Goal: Navigation & Orientation: Find specific page/section

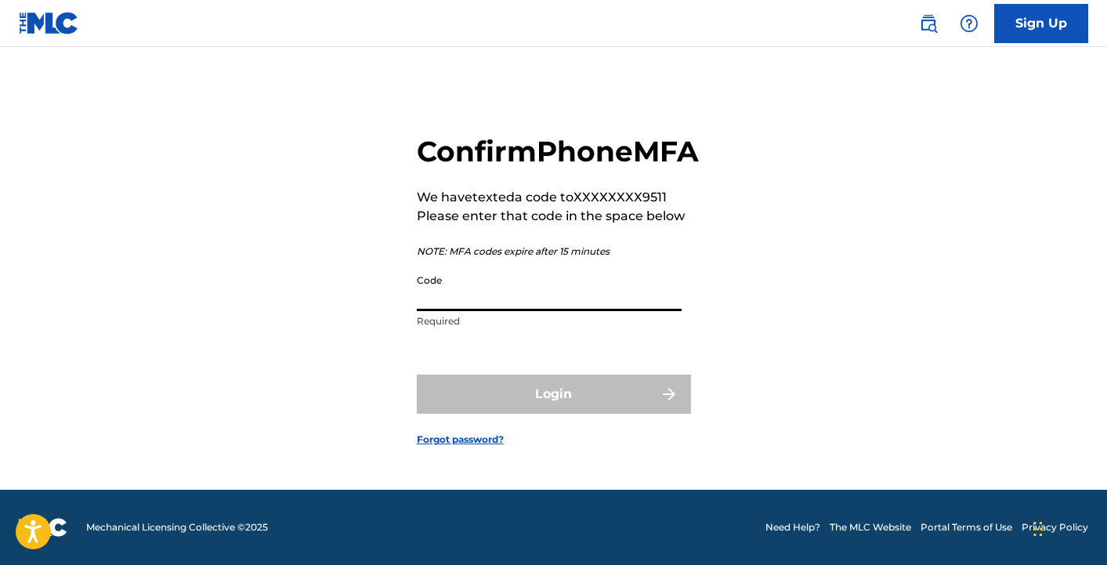
click at [540, 311] on input "Code" at bounding box center [549, 288] width 265 height 45
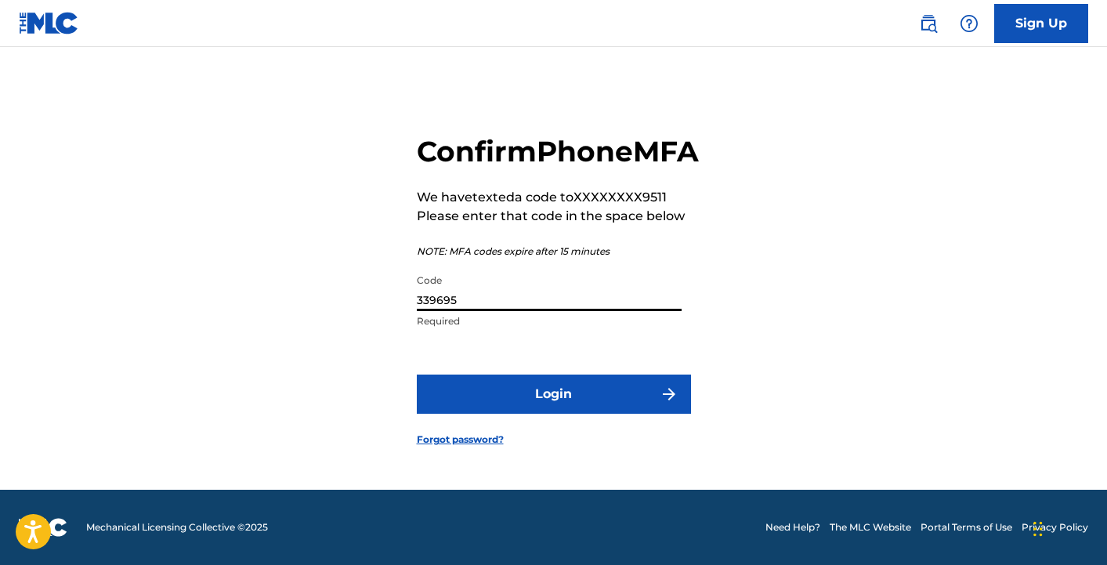
type input "339695"
click at [624, 407] on button "Login" at bounding box center [554, 393] width 274 height 39
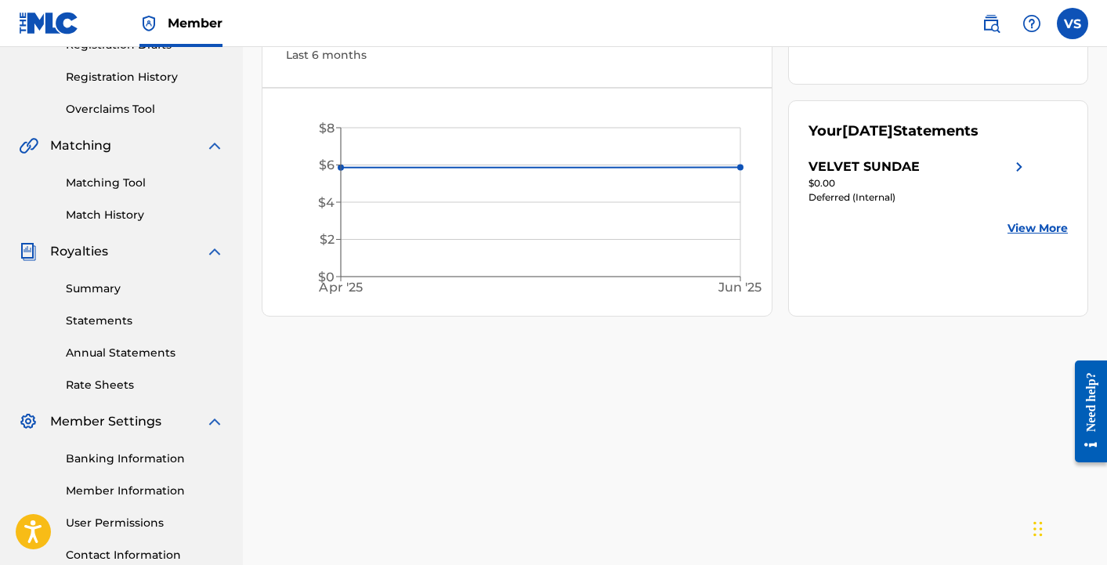
scroll to position [251, 0]
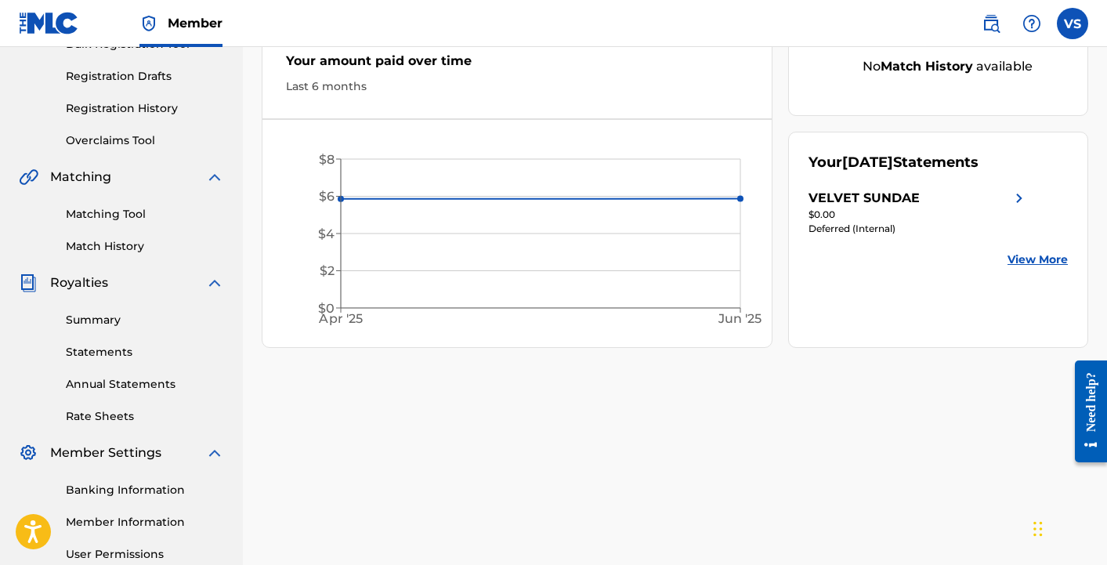
click at [113, 314] on link "Summary" at bounding box center [145, 320] width 158 height 16
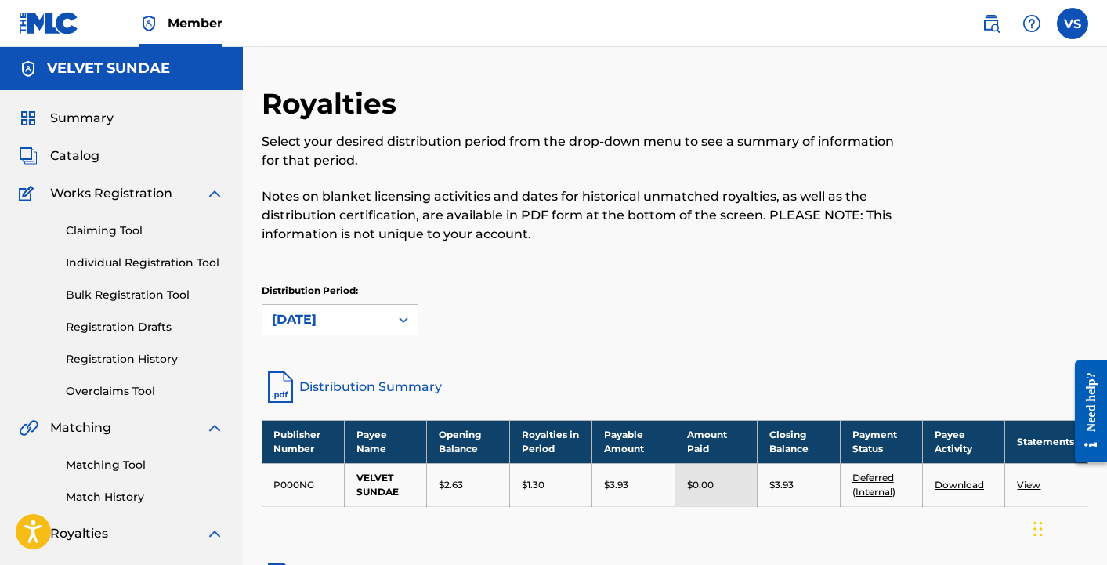
click at [85, 149] on span "Catalog" at bounding box center [74, 155] width 49 height 19
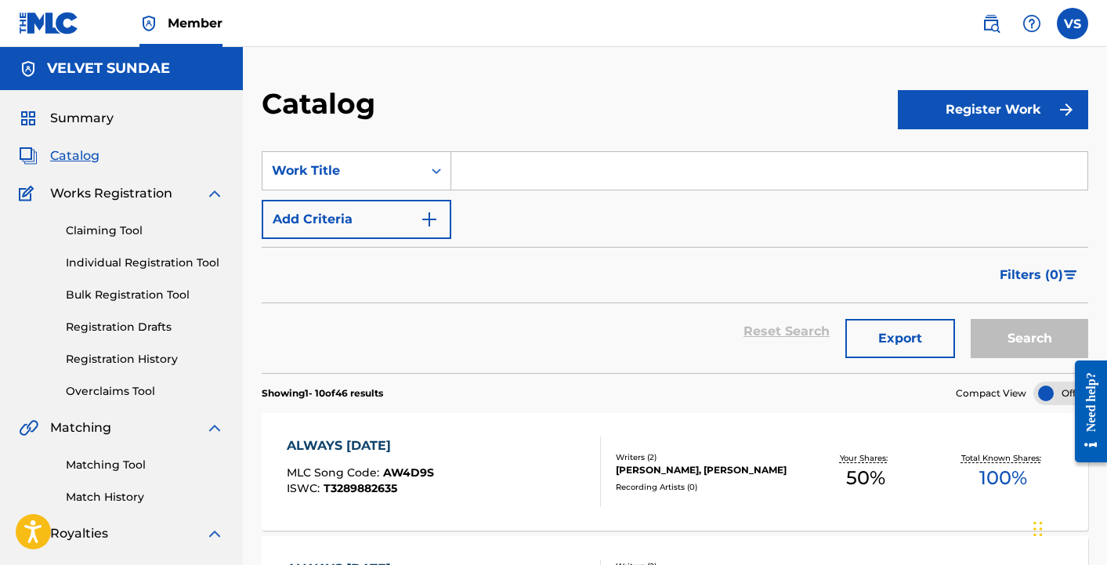
click at [81, 122] on span "Summary" at bounding box center [81, 118] width 63 height 19
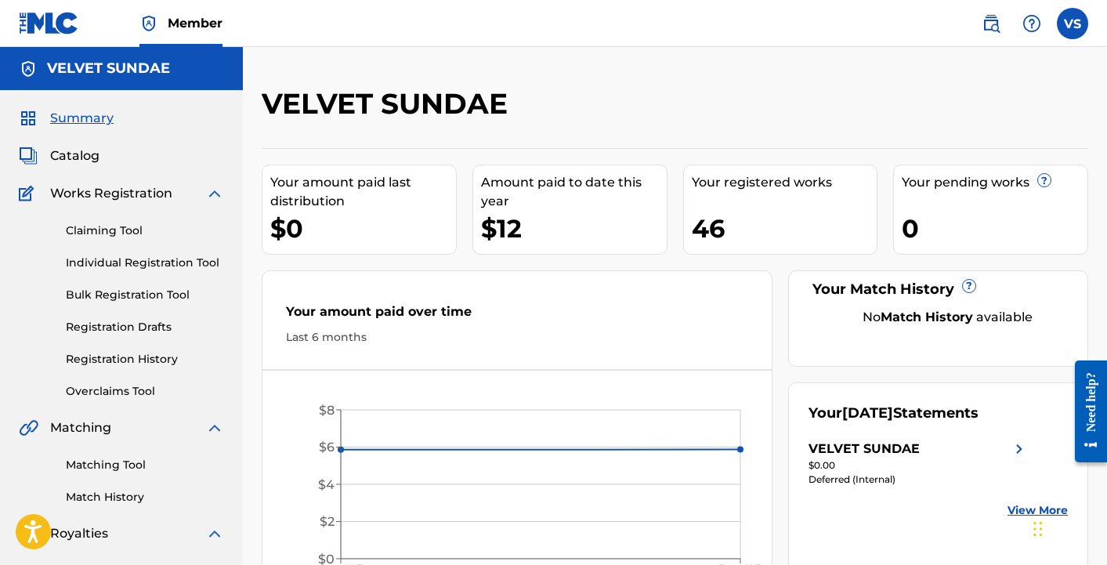
click at [1077, 26] on label at bounding box center [1072, 23] width 31 height 31
click at [1072, 23] on input "VS [PERSON_NAME] [EMAIL_ADDRESS][DOMAIN_NAME] Notification Preferences Profile …" at bounding box center [1072, 23] width 0 height 0
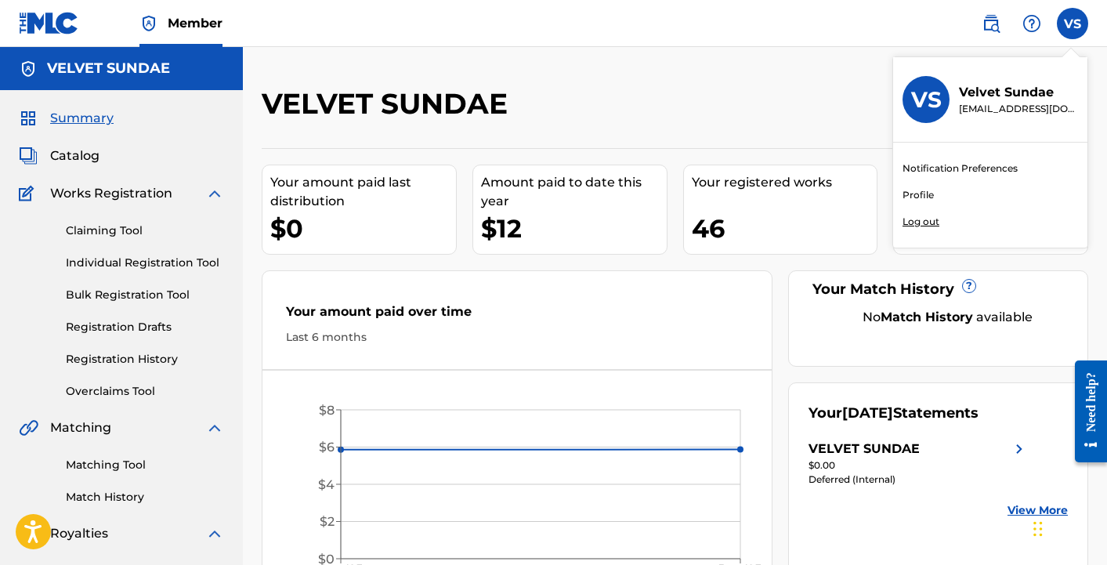
click at [906, 222] on p "Log out" at bounding box center [920, 222] width 37 height 14
click at [1072, 23] on input "VS [PERSON_NAME] [EMAIL_ADDRESS][DOMAIN_NAME] Notification Preferences Profile …" at bounding box center [1072, 23] width 0 height 0
